Goal: Transaction & Acquisition: Book appointment/travel/reservation

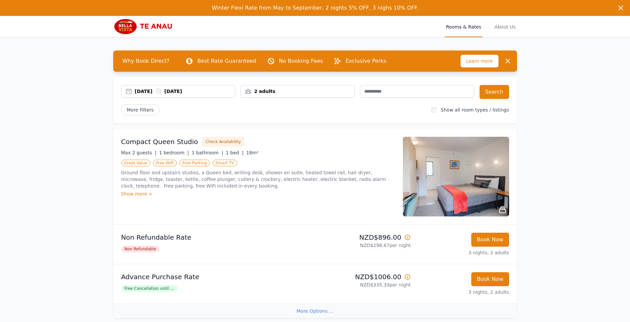
click at [265, 90] on div "2 adults" at bounding box center [298, 91] width 114 height 7
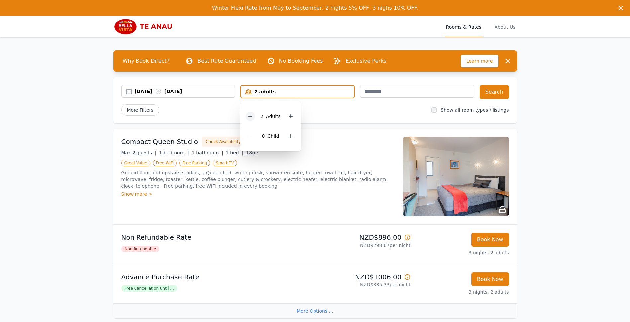
click at [252, 114] on icon at bounding box center [250, 116] width 5 height 5
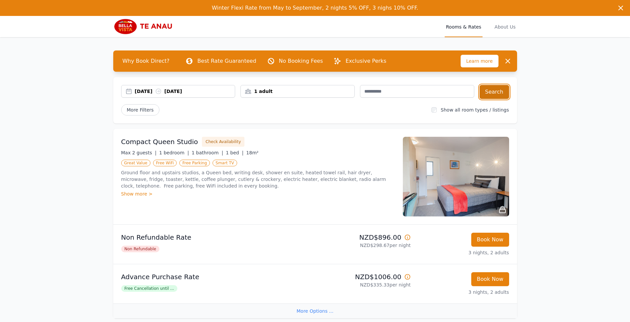
click at [499, 90] on button "Search" at bounding box center [494, 92] width 30 height 14
click at [186, 91] on div "[DATE] [DATE]" at bounding box center [185, 91] width 100 height 7
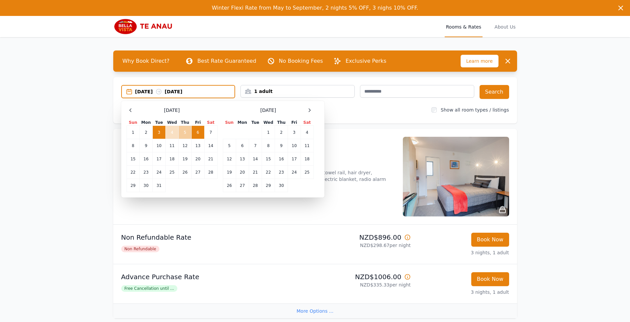
click at [183, 135] on td "5" at bounding box center [185, 132] width 13 height 13
click at [156, 133] on td "3" at bounding box center [158, 132] width 13 height 13
click at [182, 134] on td "5" at bounding box center [185, 132] width 13 height 13
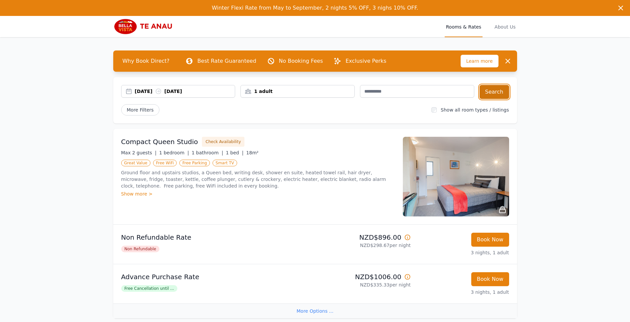
click at [492, 93] on button "Search" at bounding box center [494, 92] width 30 height 14
